Goal: Task Accomplishment & Management: Complete application form

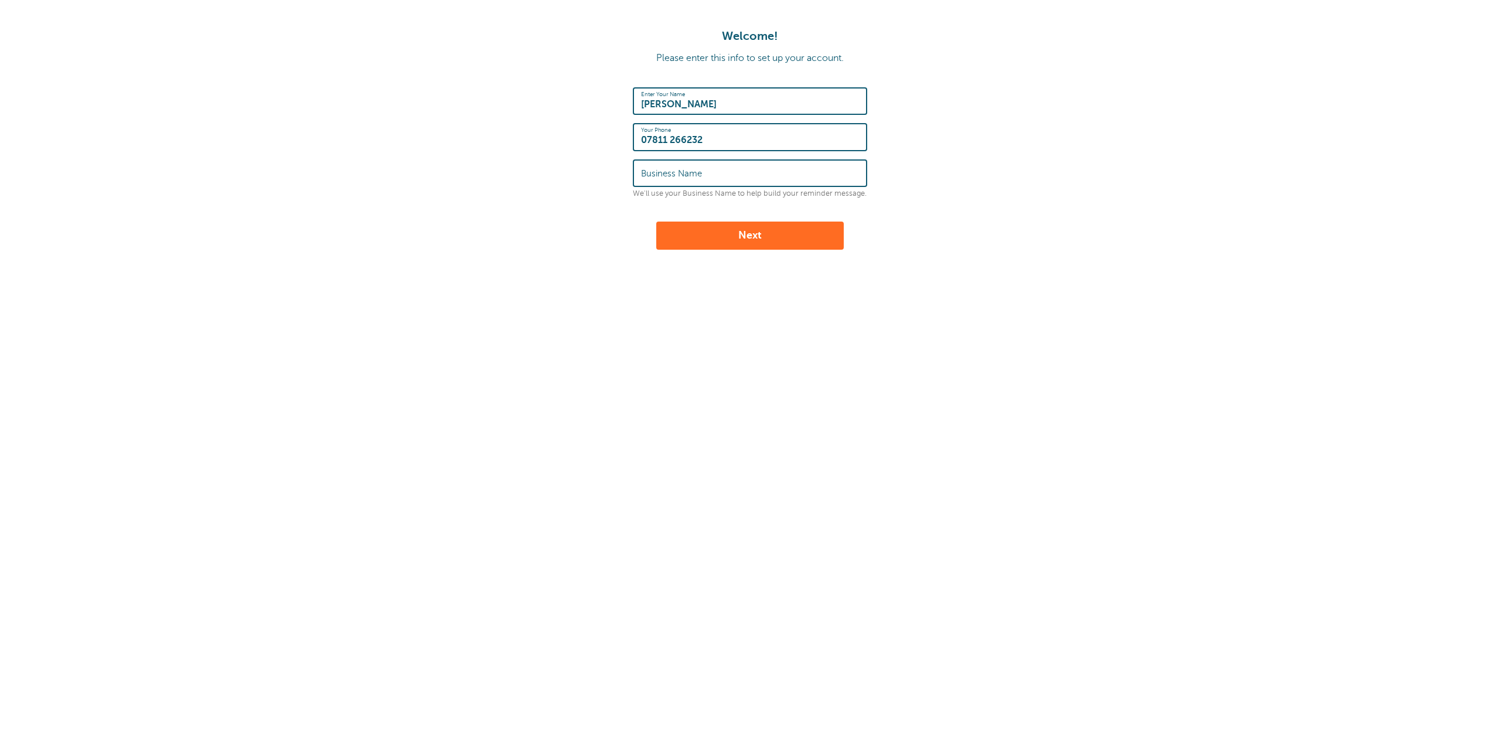
click at [690, 175] on label "Business Name" at bounding box center [671, 173] width 61 height 11
click at [690, 175] on input "Business Name" at bounding box center [750, 173] width 218 height 25
drag, startPoint x: 686, startPoint y: 108, endPoint x: 625, endPoint y: 68, distance: 73.1
click at [625, 68] on div "Welcome! Please enter this info to set up your account. Enter Your Name Vasilik…" at bounding box center [750, 139] width 1477 height 220
type input "Marc Schneiderman"
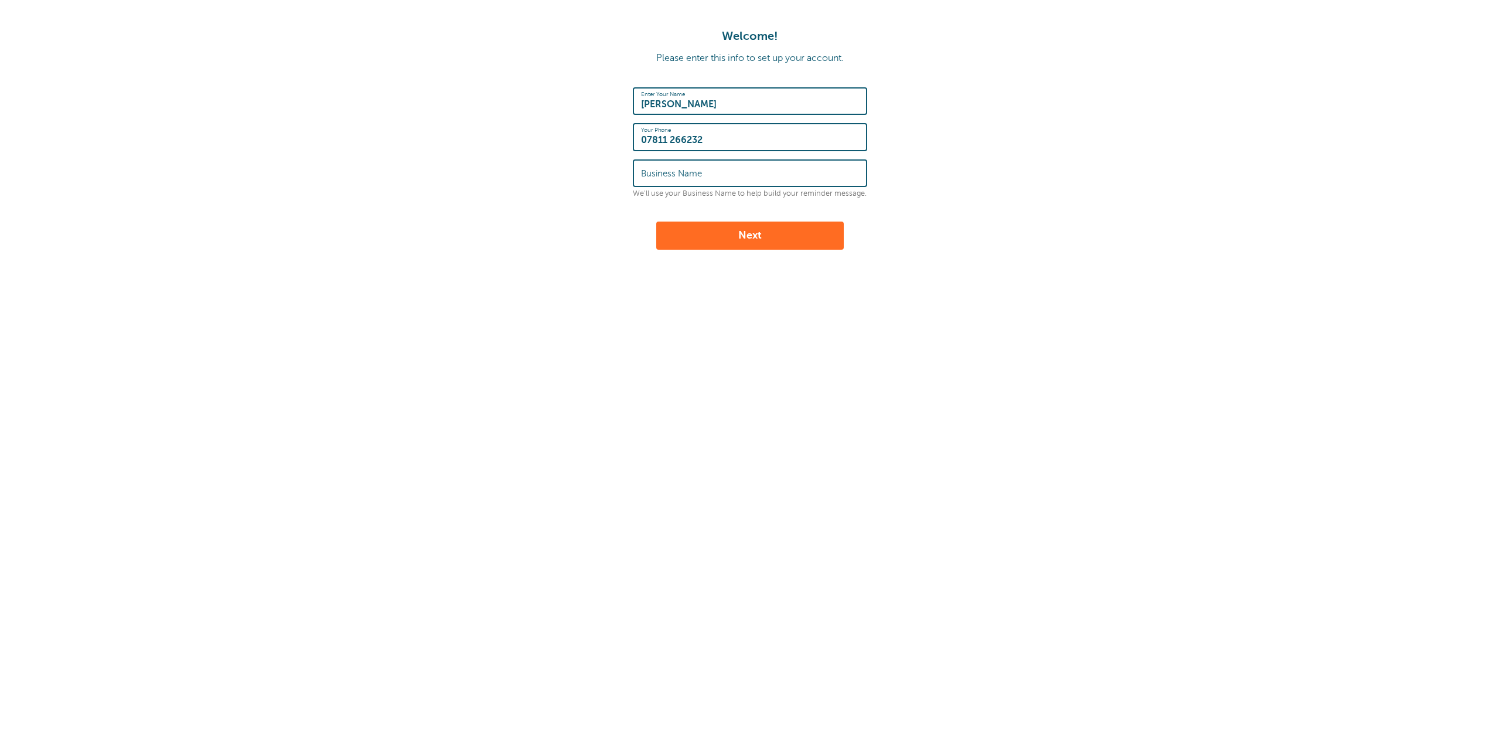
click at [658, 172] on label "Business Name" at bounding box center [671, 173] width 61 height 11
click at [658, 172] on input "Business Name" at bounding box center [750, 173] width 218 height 25
type input "Grace and Good Limited"
click at [686, 236] on button "Next" at bounding box center [750, 236] width 188 height 28
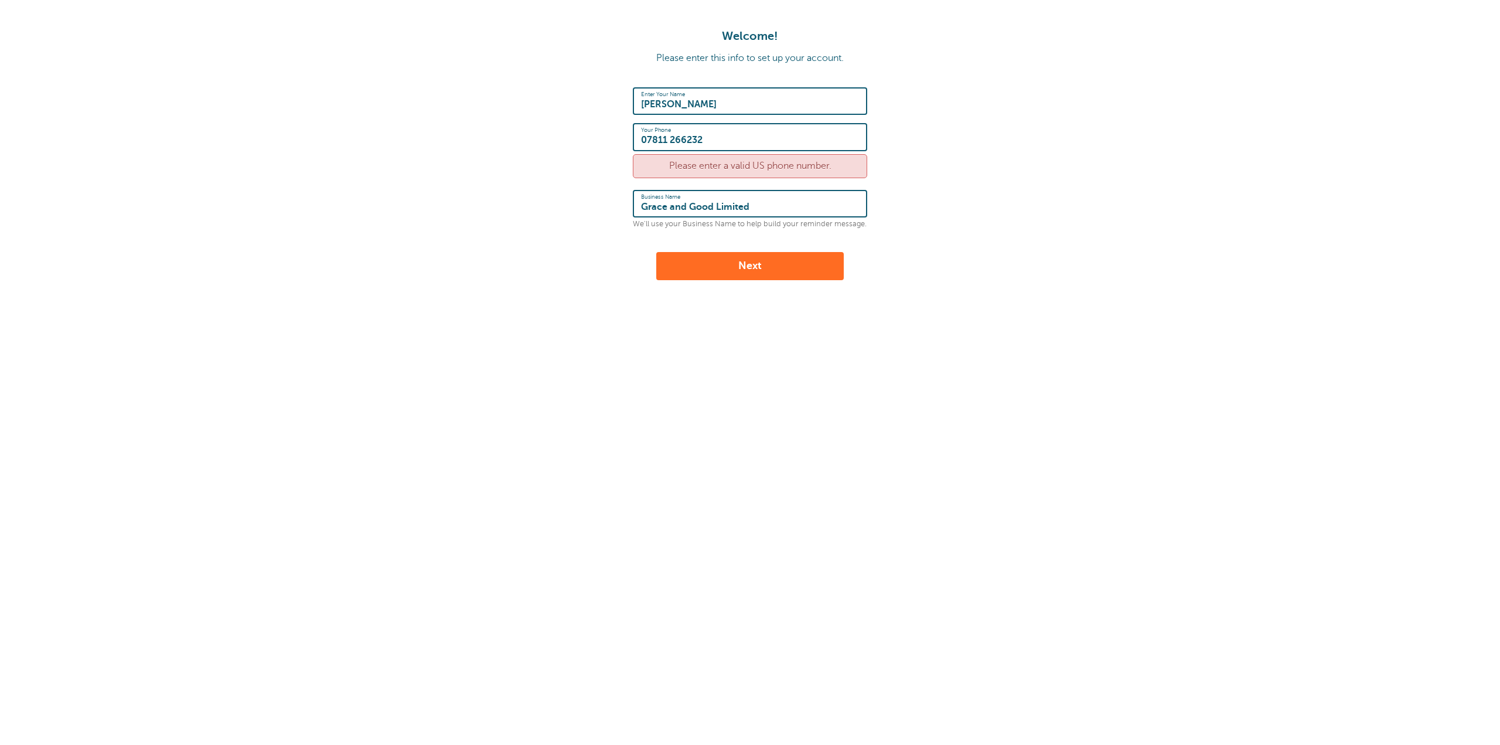
click at [680, 165] on div "Please enter a valid US phone number." at bounding box center [750, 166] width 234 height 24
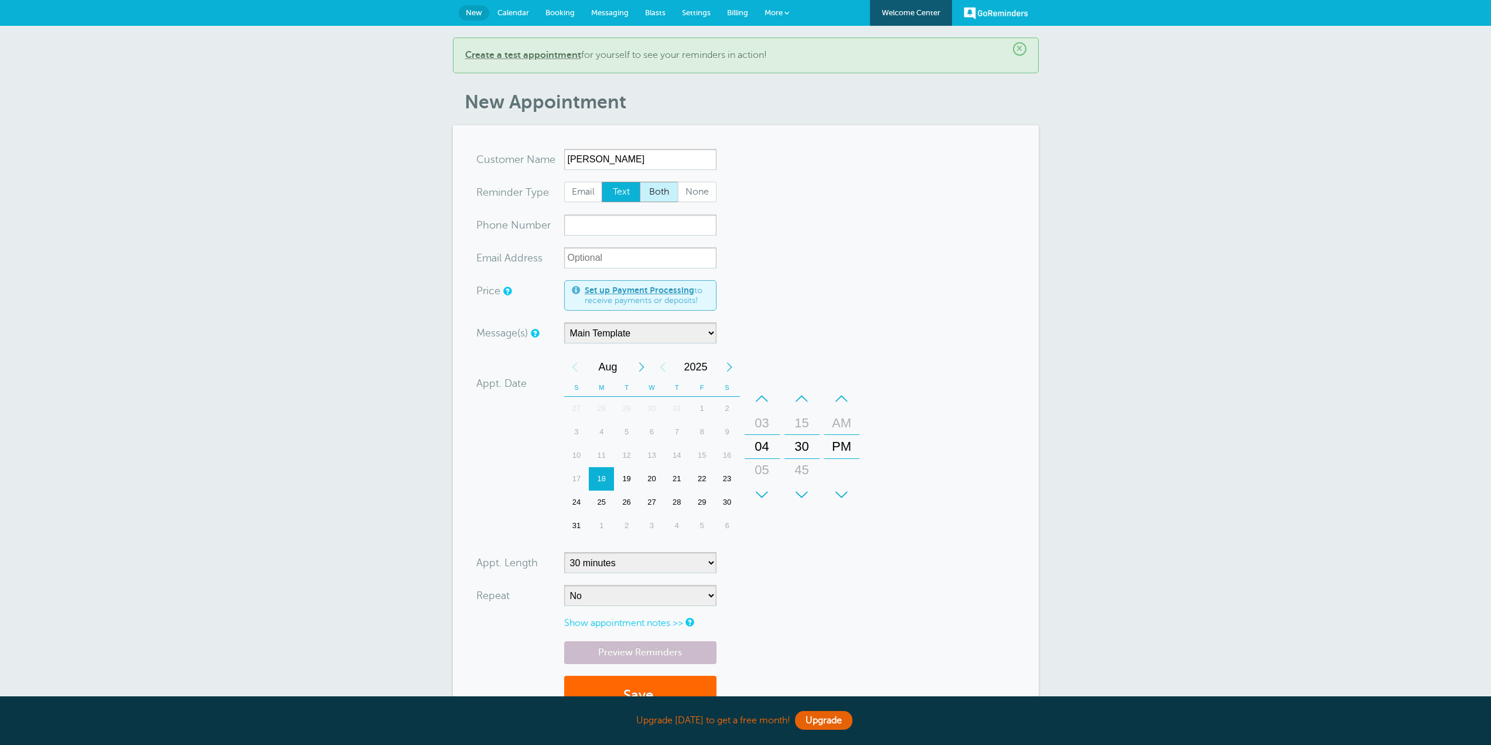
type input "[PERSON_NAME]"
click at [653, 189] on span "Both" at bounding box center [660, 192] width 38 height 20
click at [640, 182] on input "Both" at bounding box center [639, 181] width 1 height 1
radio input "true"
click at [574, 229] on input "xxx-no-autofill" at bounding box center [640, 224] width 152 height 21
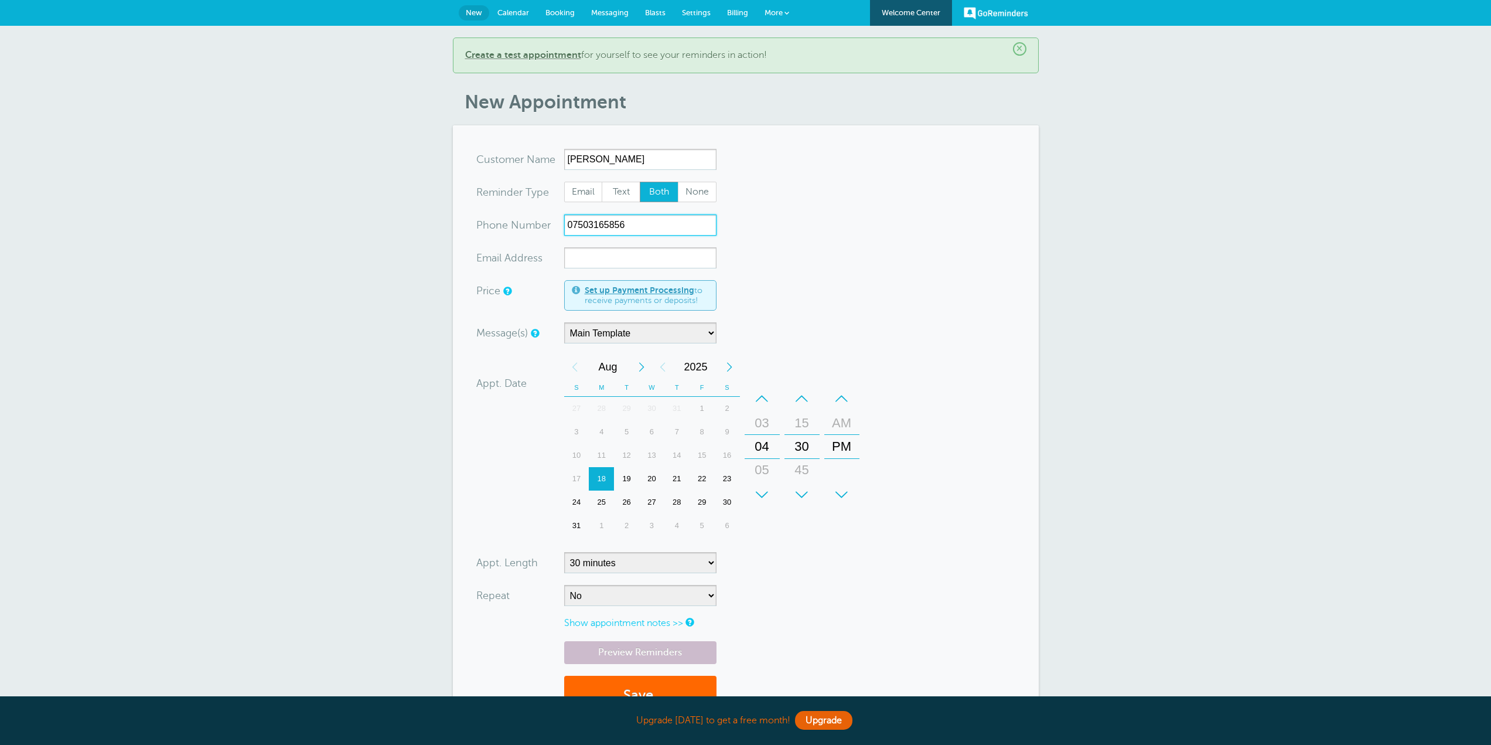
type input "07503165856"
click at [569, 258] on input "xx-no-autofill" at bounding box center [640, 257] width 152 height 21
type input "[PERSON_NAME][EMAIL_ADDRESS][DOMAIN_NAME]"
click at [655, 334] on select "Main Template" at bounding box center [640, 332] width 152 height 21
click at [609, 475] on div "18" at bounding box center [601, 478] width 25 height 23
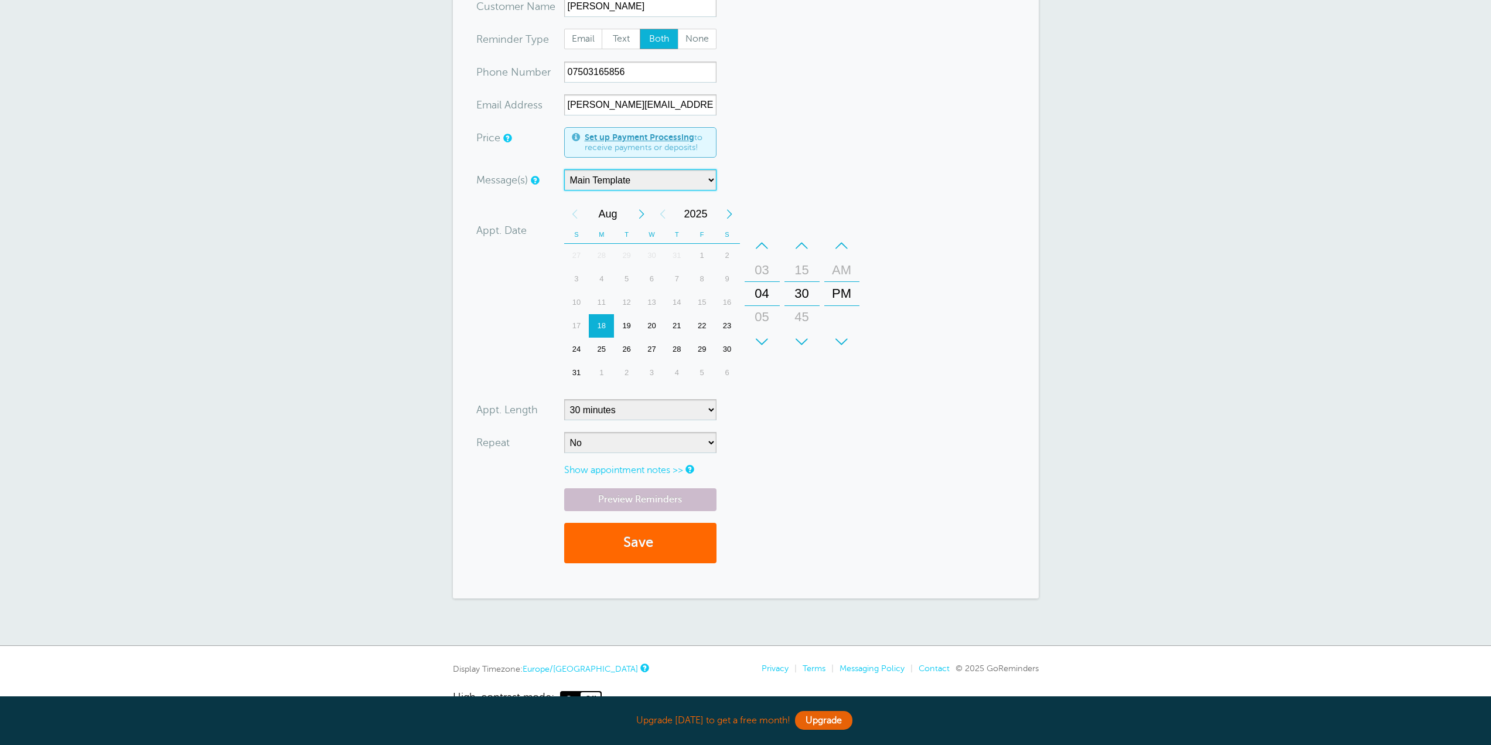
scroll to position [158, 0]
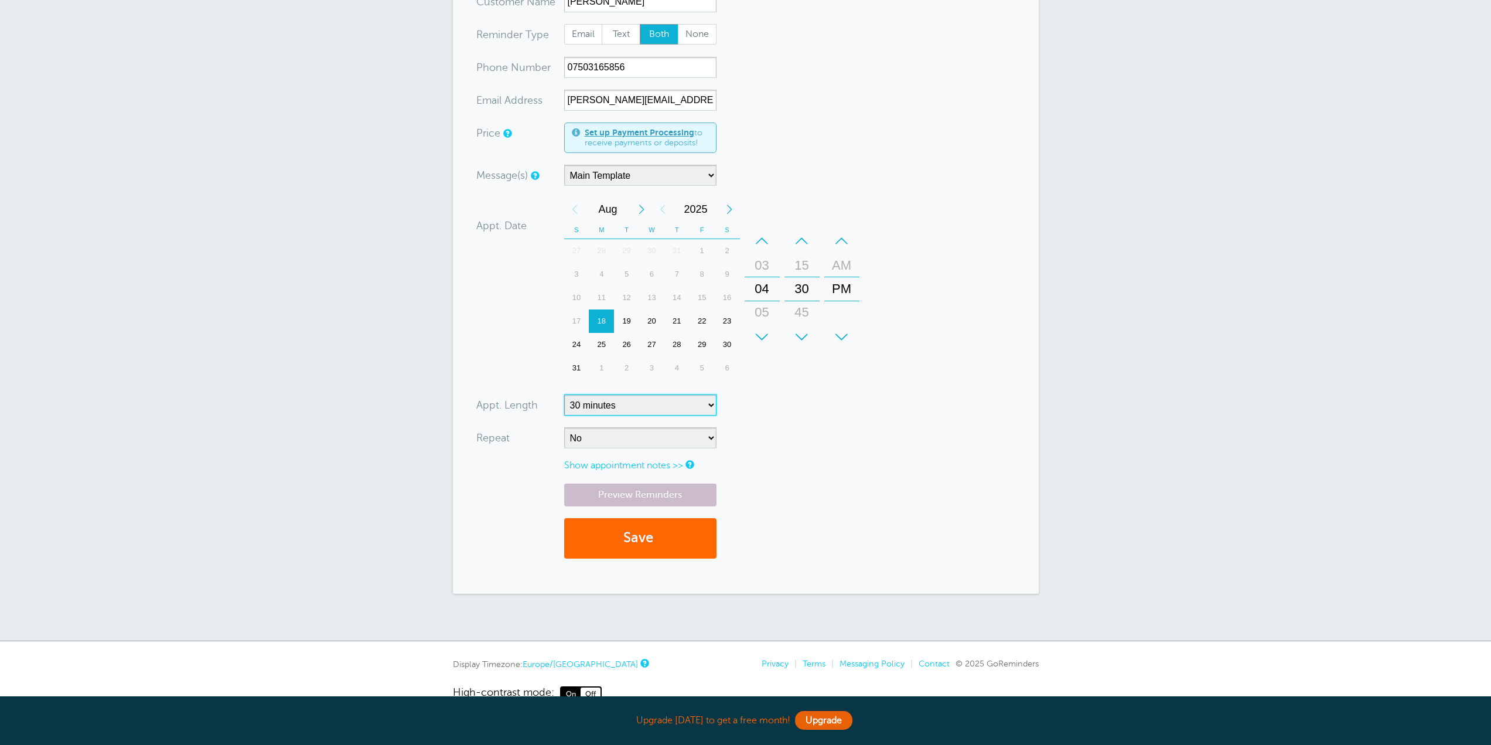
click at [713, 401] on select "5 minutes 10 minutes 15 minutes 20 minutes 25 minutes 30 minutes 35 minutes 40 …" at bounding box center [640, 404] width 152 height 21
select select "15"
click at [564, 394] on select "5 minutes 10 minutes 15 minutes 20 minutes 25 minutes 30 minutes 35 minutes 40 …" at bounding box center [640, 404] width 152 height 21
drag, startPoint x: 634, startPoint y: 544, endPoint x: 971, endPoint y: 404, distance: 364.7
click at [971, 404] on form "You are creating a new customer. To use an existing customer select one from th…" at bounding box center [745, 280] width 539 height 579
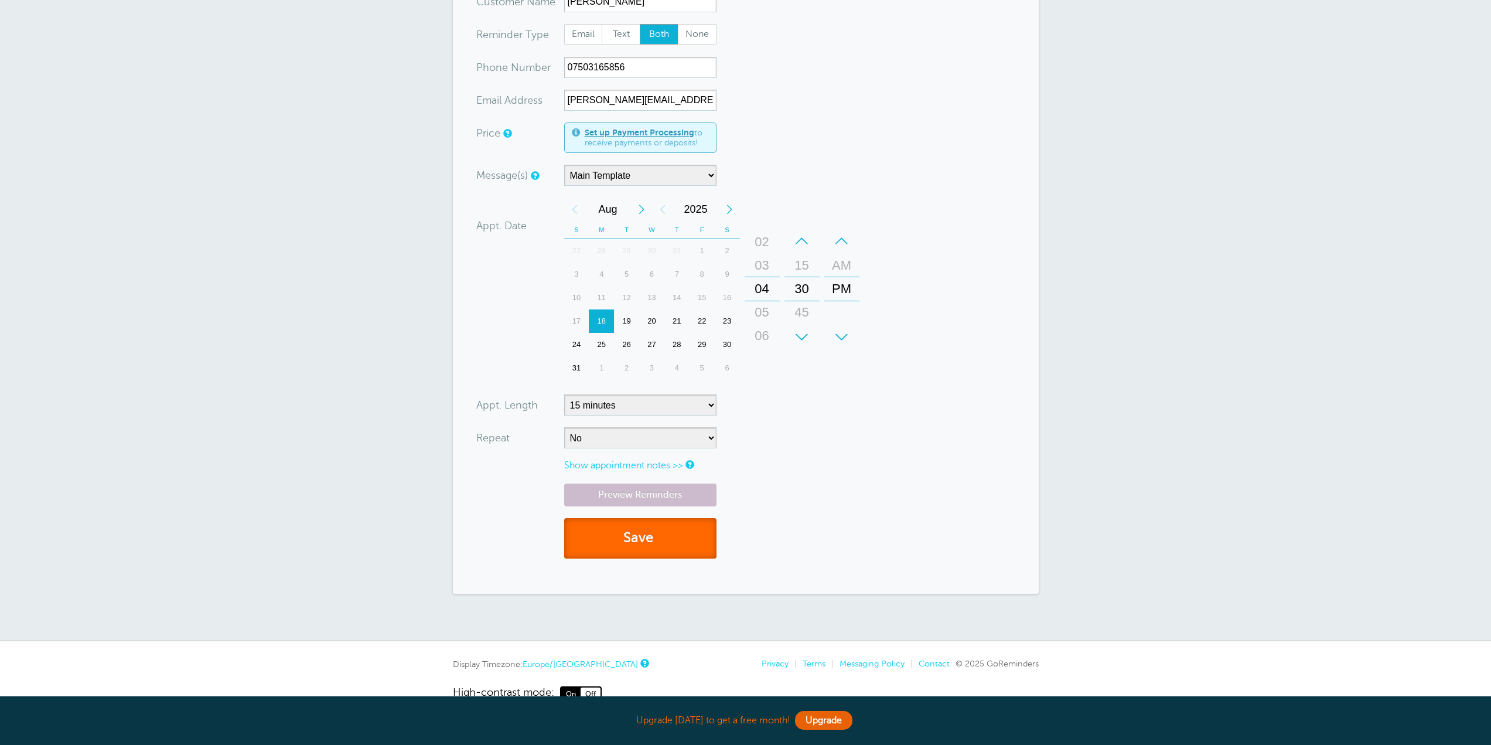
click at [768, 285] on div "04" at bounding box center [762, 288] width 28 height 23
click at [764, 267] on div "03" at bounding box center [762, 265] width 28 height 23
click at [807, 290] on div "30" at bounding box center [802, 288] width 28 height 23
click at [843, 336] on div "+" at bounding box center [842, 336] width 35 height 23
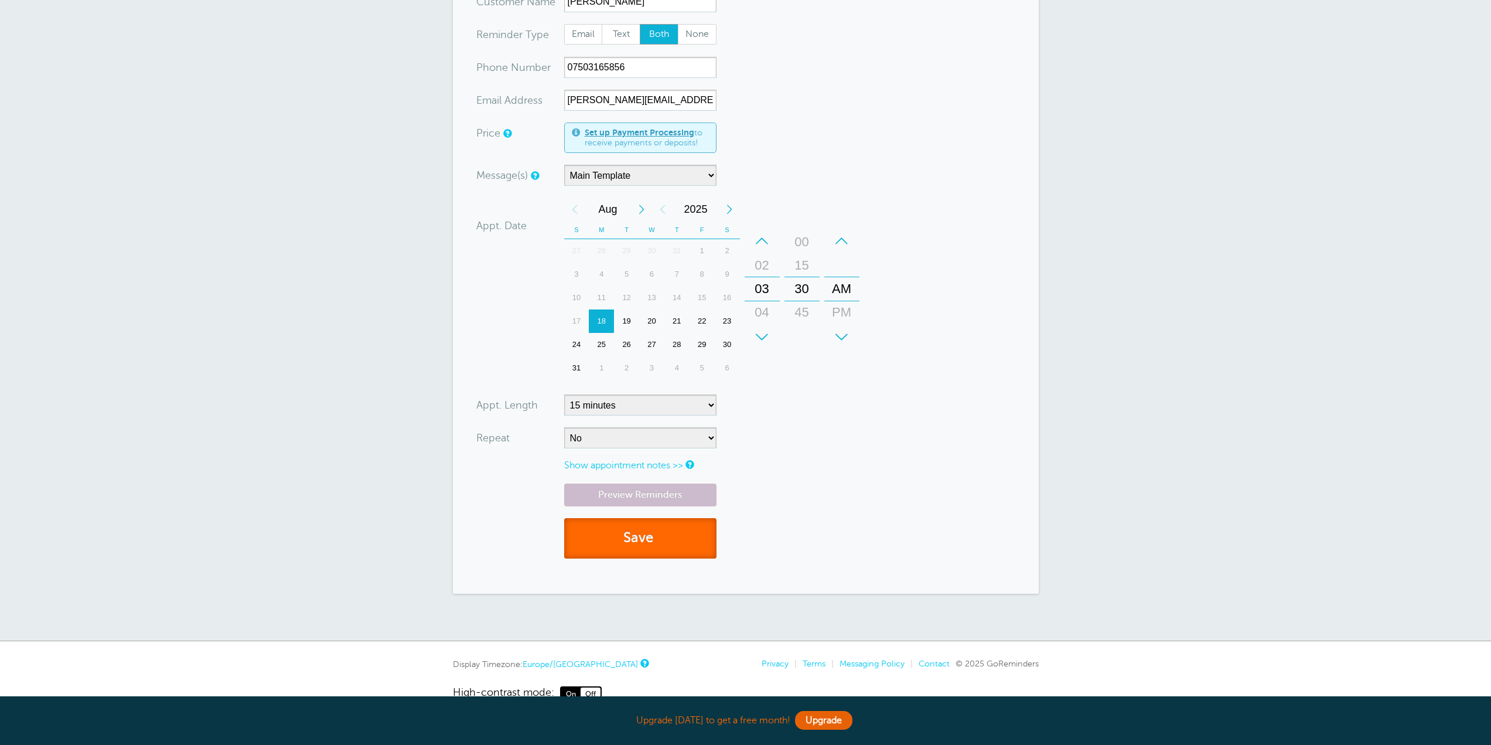
click at [843, 336] on div "+" at bounding box center [842, 336] width 35 height 23
click at [802, 285] on div "30" at bounding box center [802, 288] width 28 height 23
click at [806, 308] on div "45" at bounding box center [802, 312] width 28 height 23
click at [633, 544] on button "Save" at bounding box center [640, 538] width 152 height 40
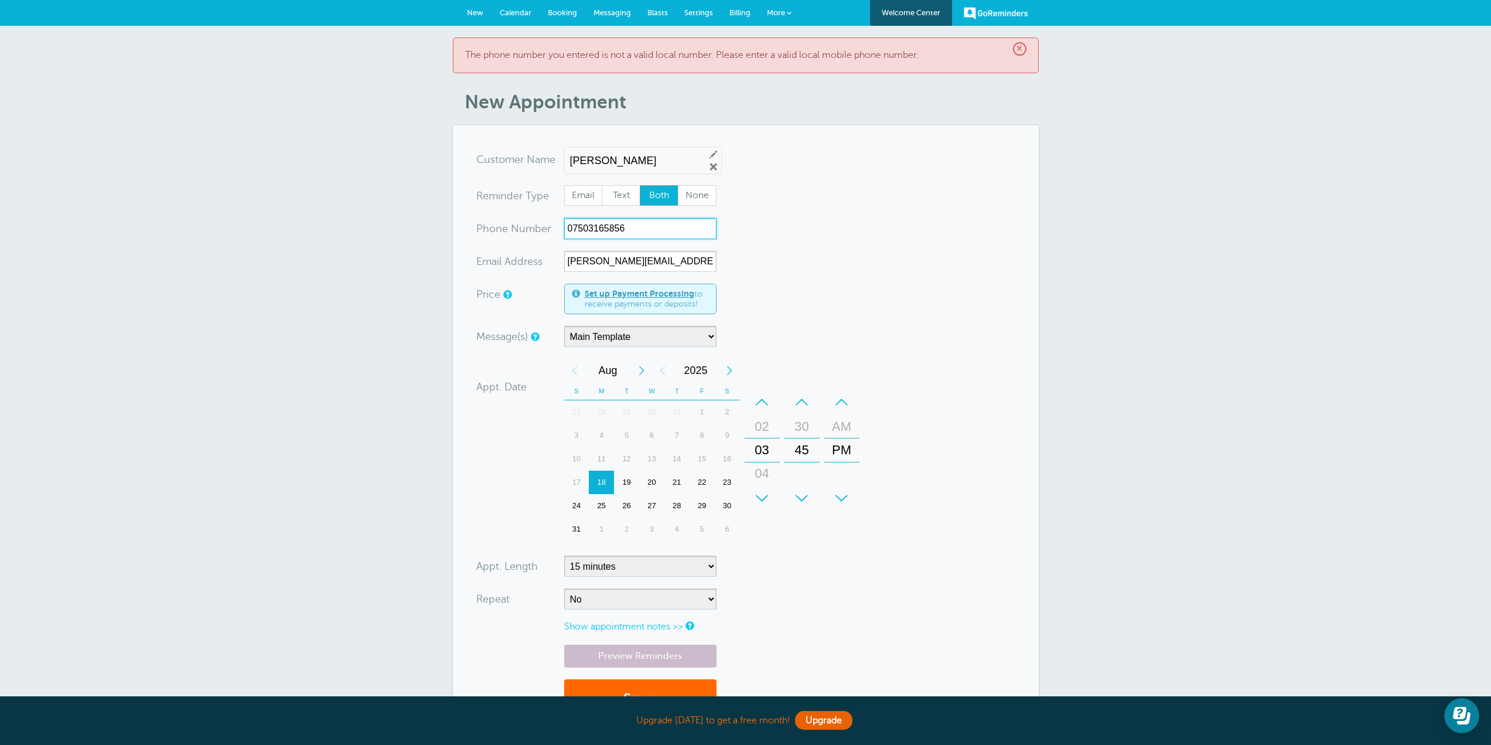
click at [568, 225] on input "07503165856" at bounding box center [640, 228] width 152 height 21
type input "0044 7503165856"
click at [676, 690] on button "Save" at bounding box center [640, 699] width 152 height 40
click at [740, 11] on span "Billing" at bounding box center [740, 12] width 21 height 9
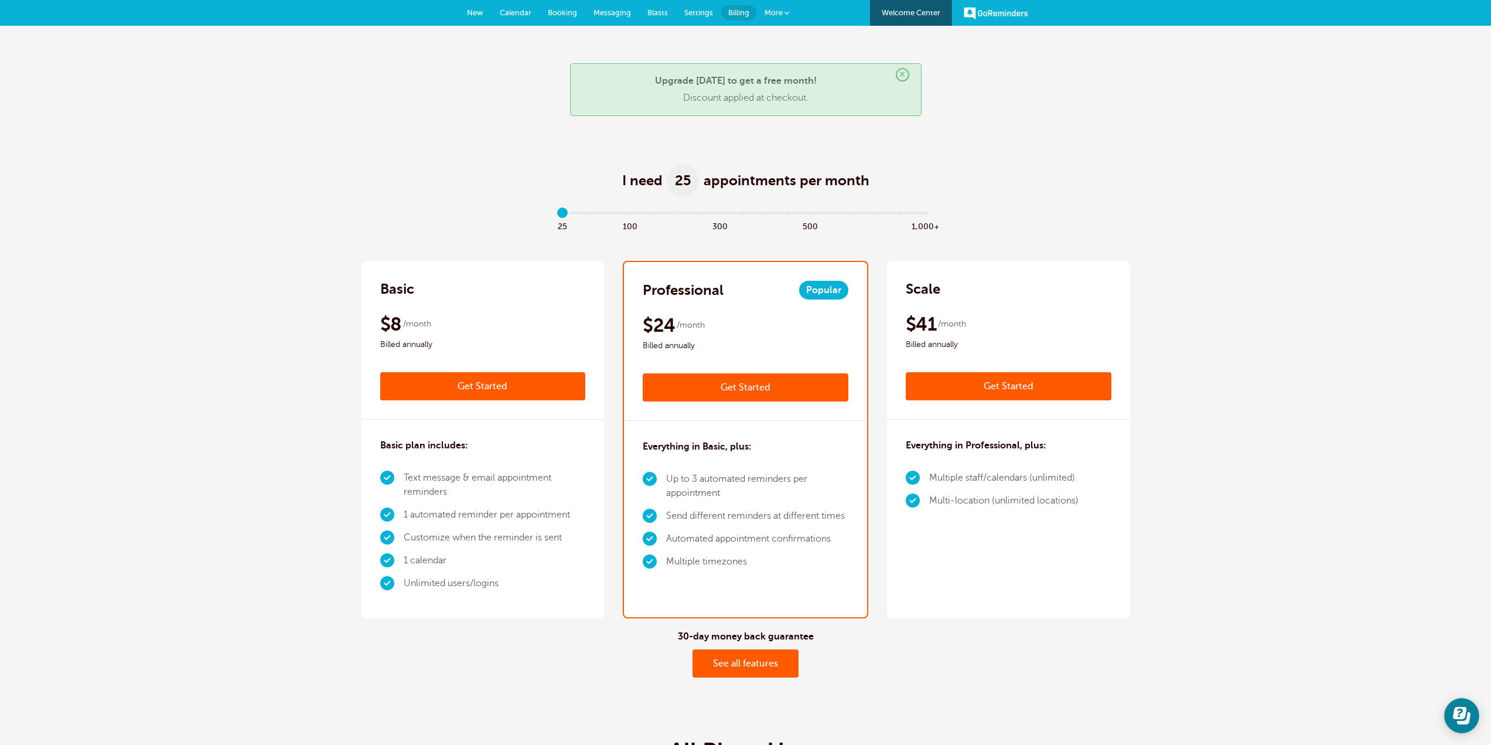
click at [812, 229] on span "500" at bounding box center [810, 225] width 22 height 13
type input "11"
